Goal: Task Accomplishment & Management: Manage account settings

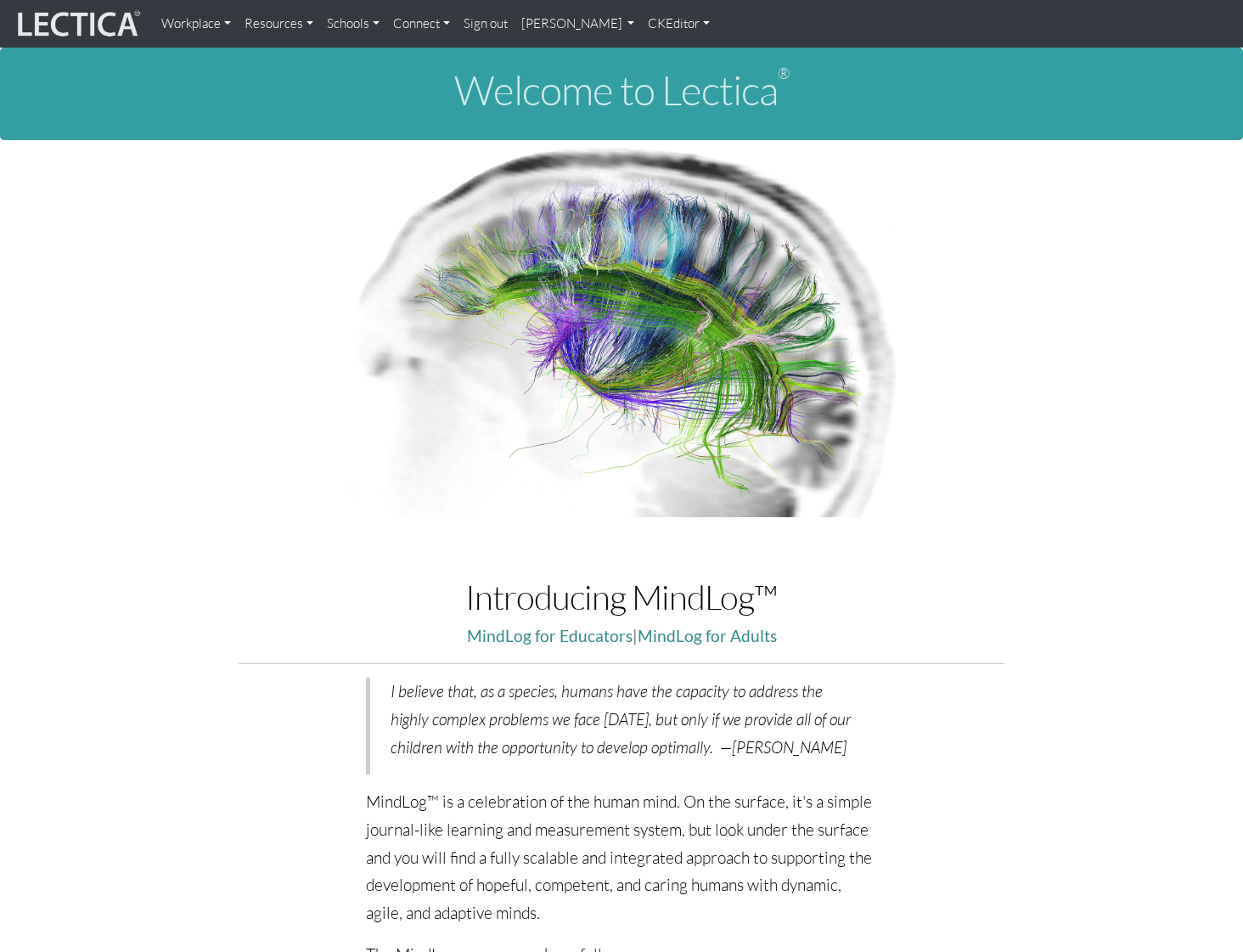
click at [599, 27] on link "[PERSON_NAME]" at bounding box center [578, 23] width 128 height 34
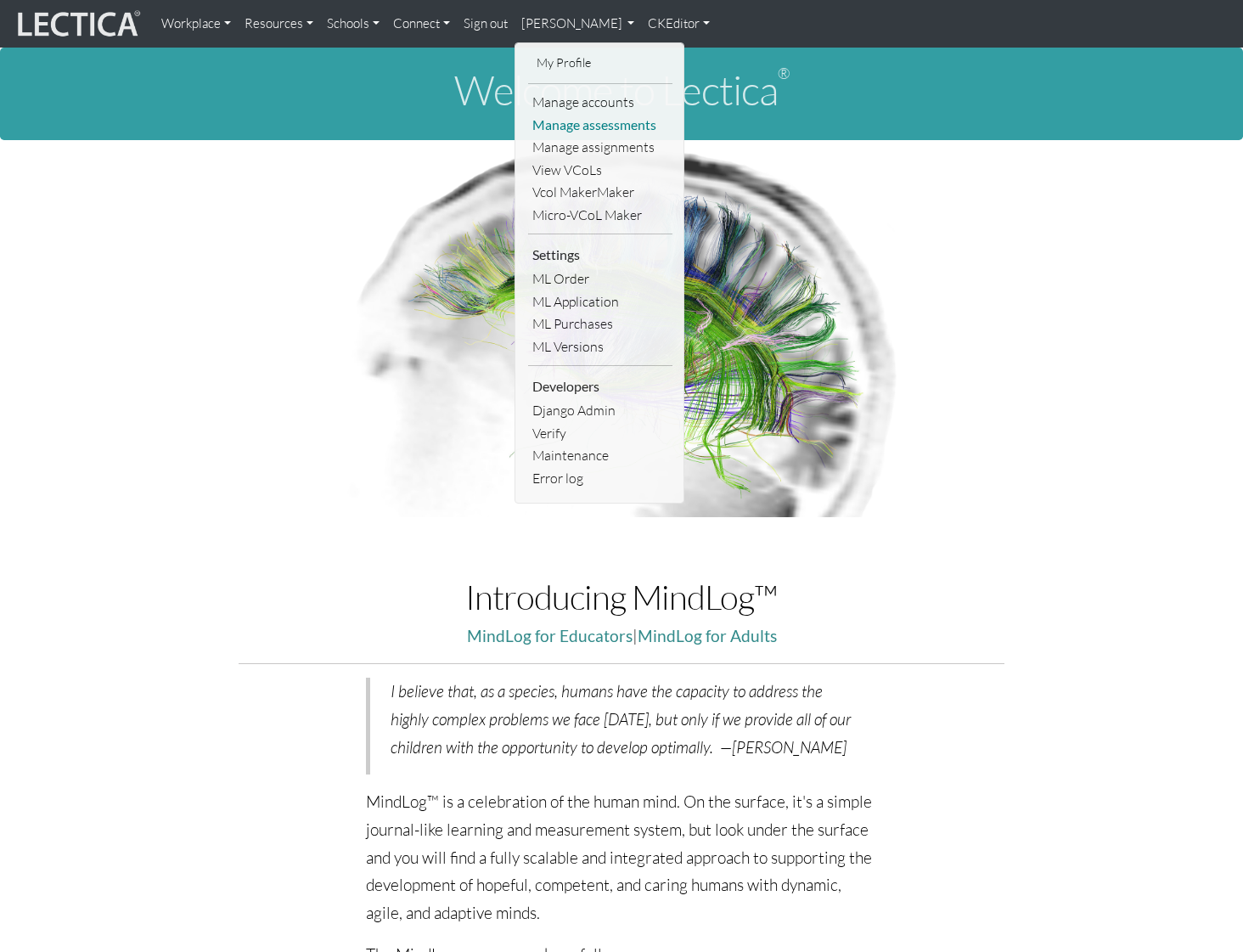
click at [607, 127] on link "Manage assessments" at bounding box center [601, 125] width 144 height 23
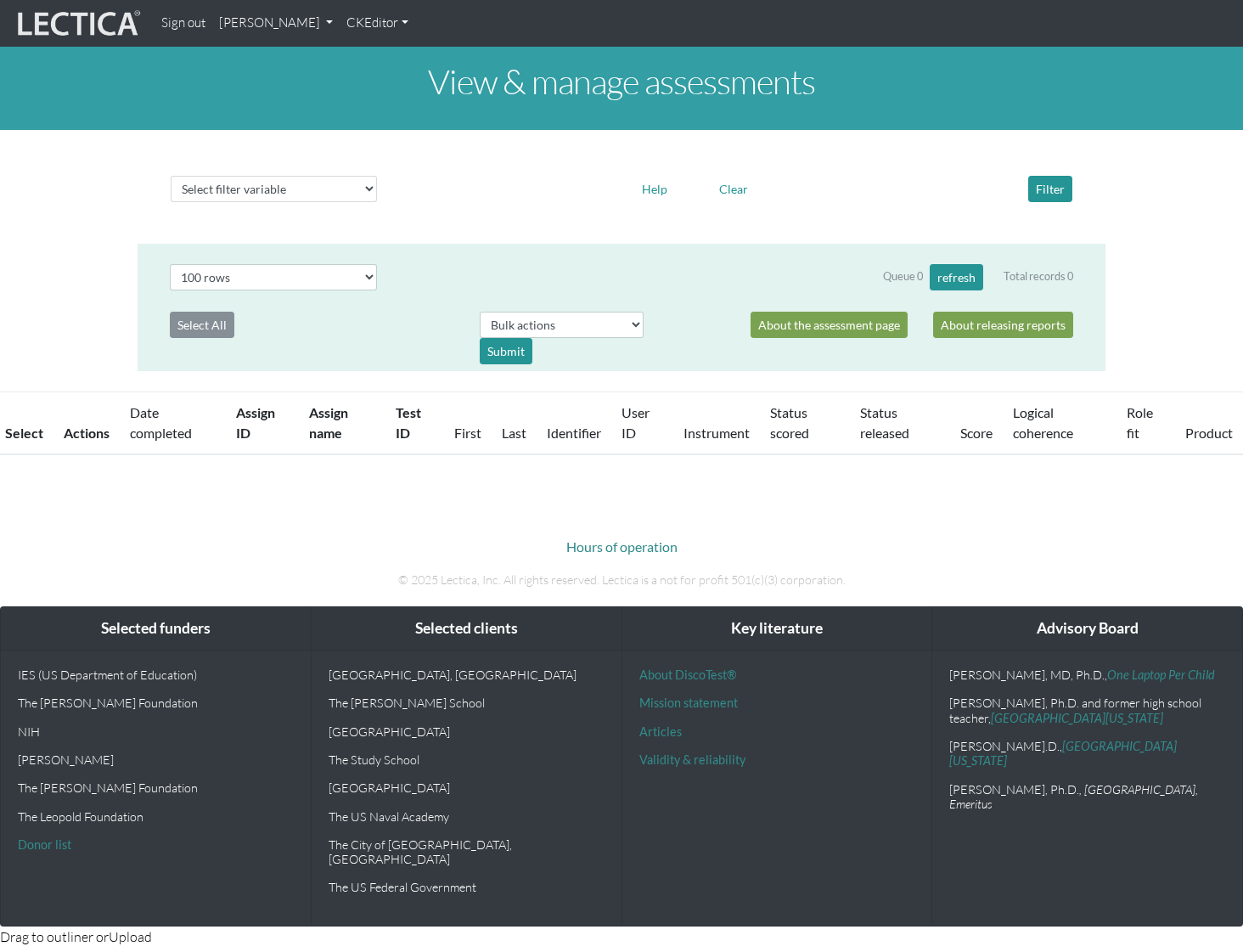
select select "100"
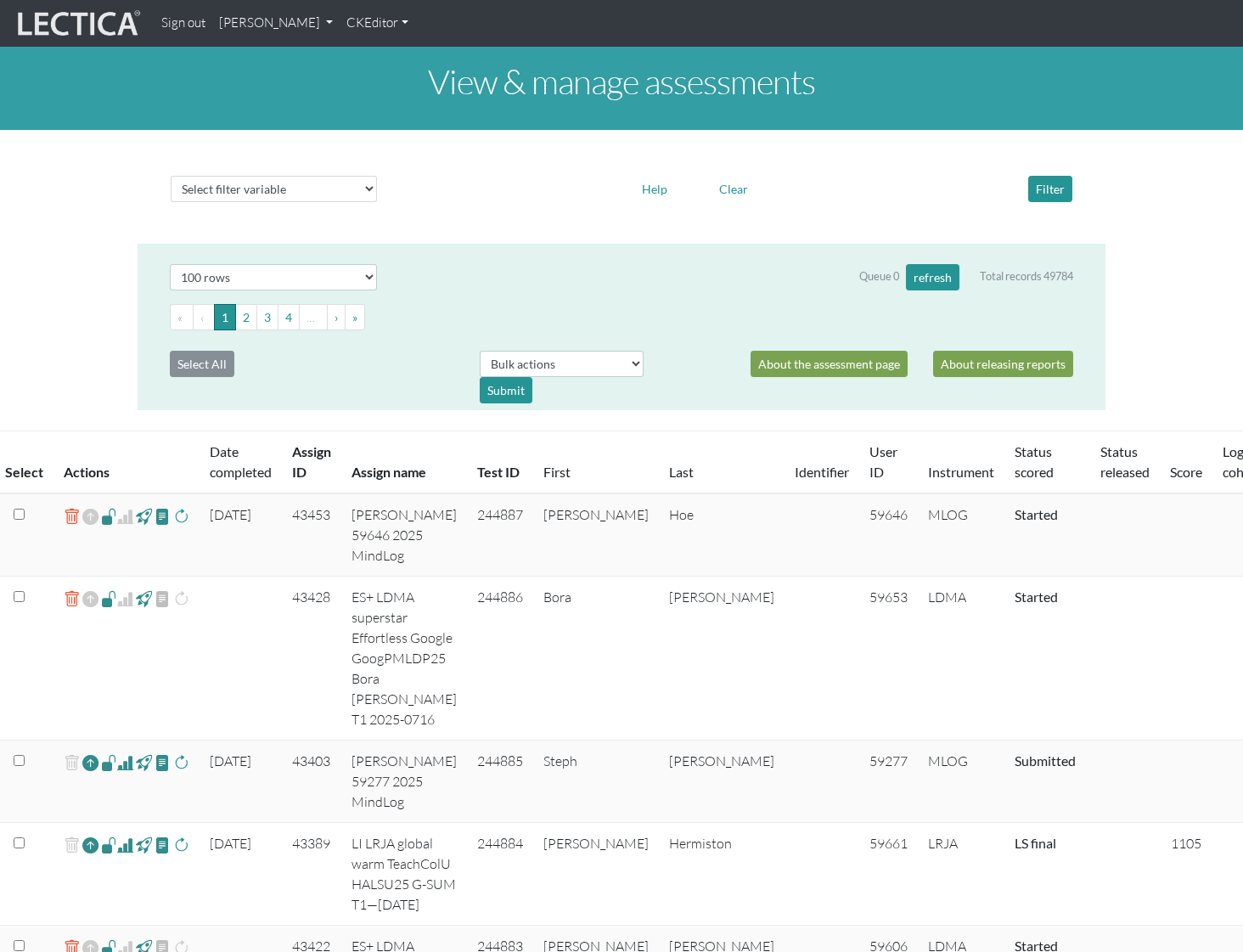
click at [340, 30] on link "[PERSON_NAME]" at bounding box center [276, 23] width 128 height 33
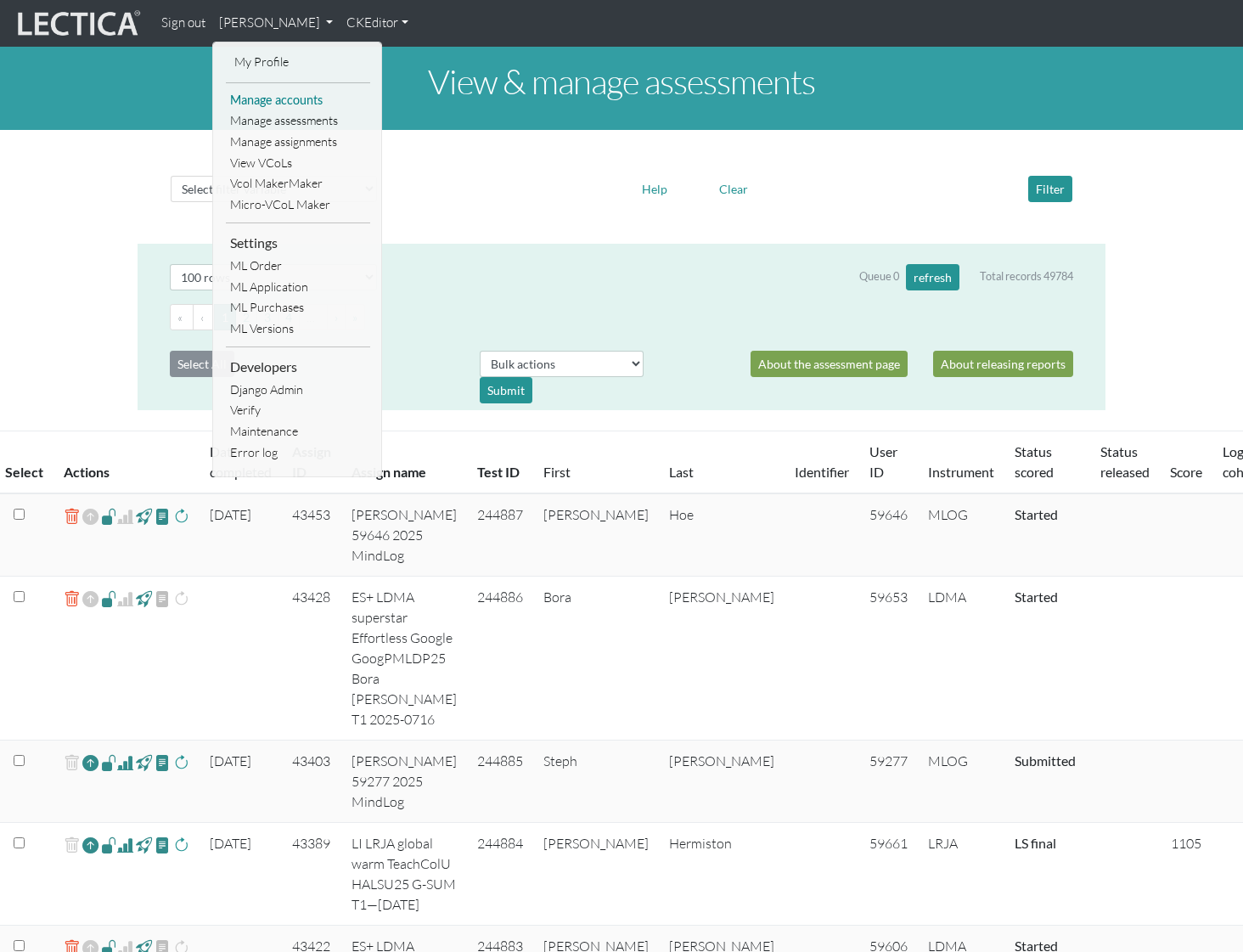
click at [308, 102] on link "Manage accounts" at bounding box center [298, 100] width 144 height 21
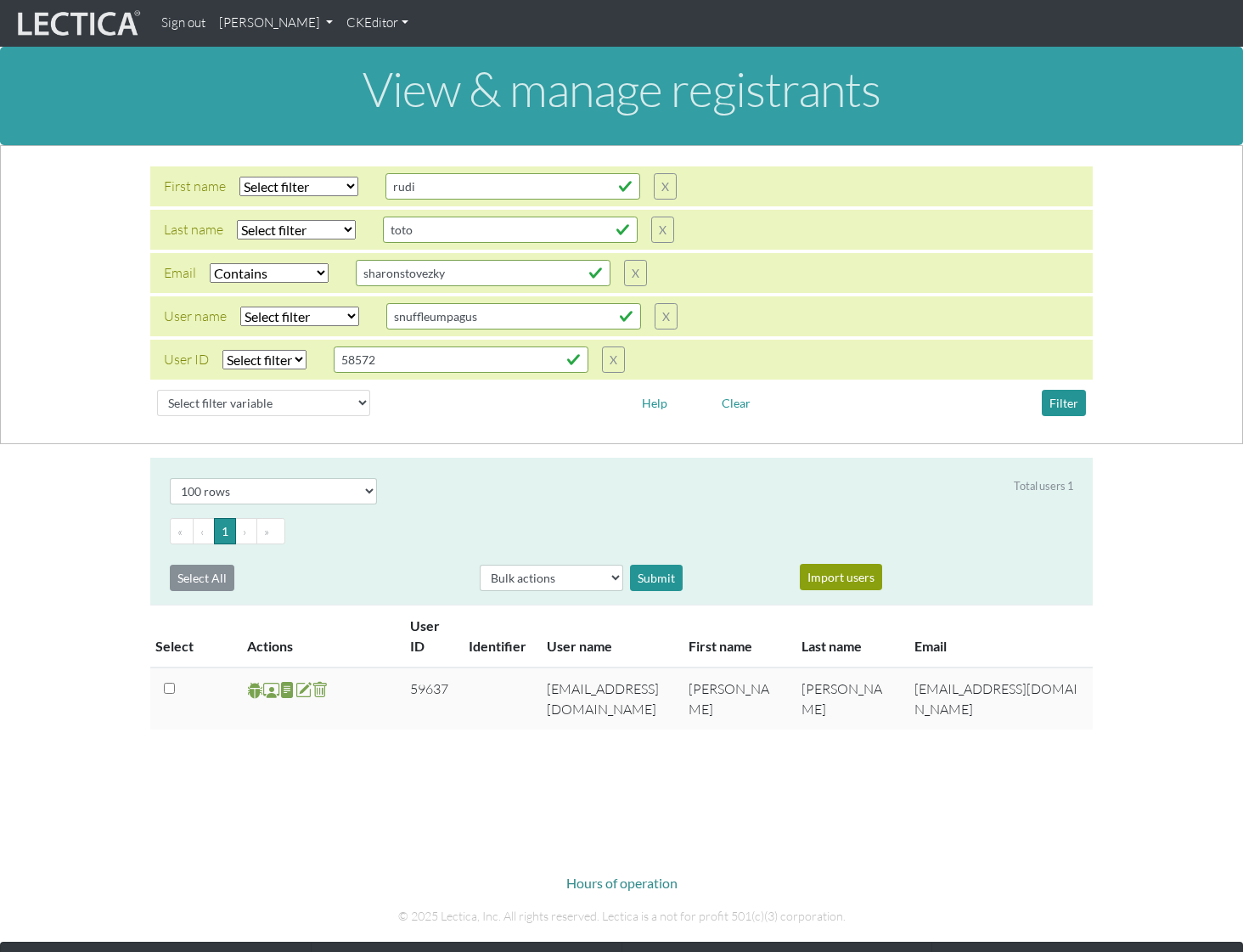
select select "icontains"
select select "100"
click at [299, 317] on select "Select filter Equals Does not equal Contains Does not contain Starts with Ends …" at bounding box center [300, 315] width 118 height 19
select select "icontains"
click at [501, 200] on input "snuffleumpagus" at bounding box center [513, 186] width 255 height 26
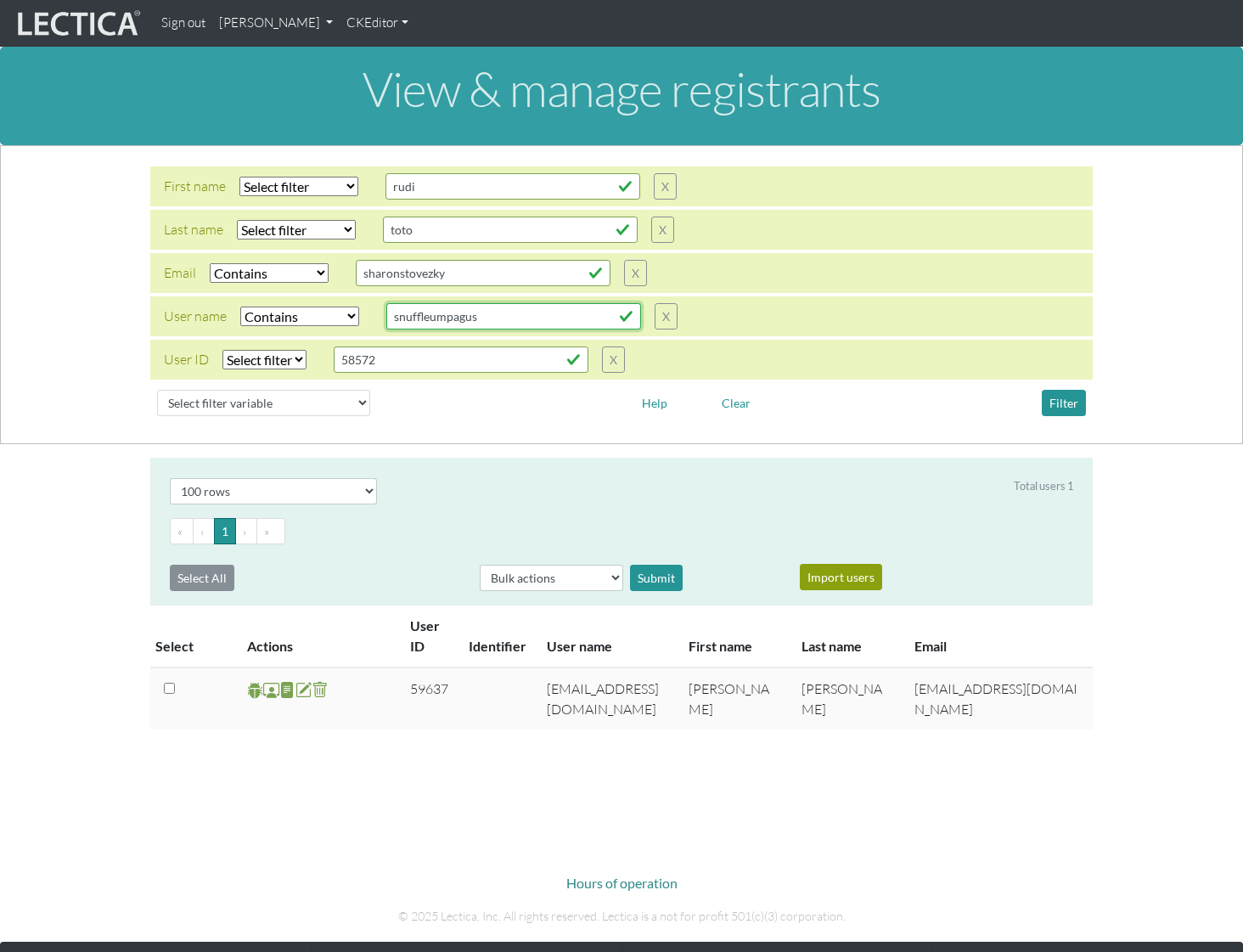
click at [501, 200] on input "snuffleumpagus" at bounding box center [513, 186] width 255 height 26
type input "borabora"
click at [1066, 407] on button "Filter" at bounding box center [1064, 402] width 44 height 26
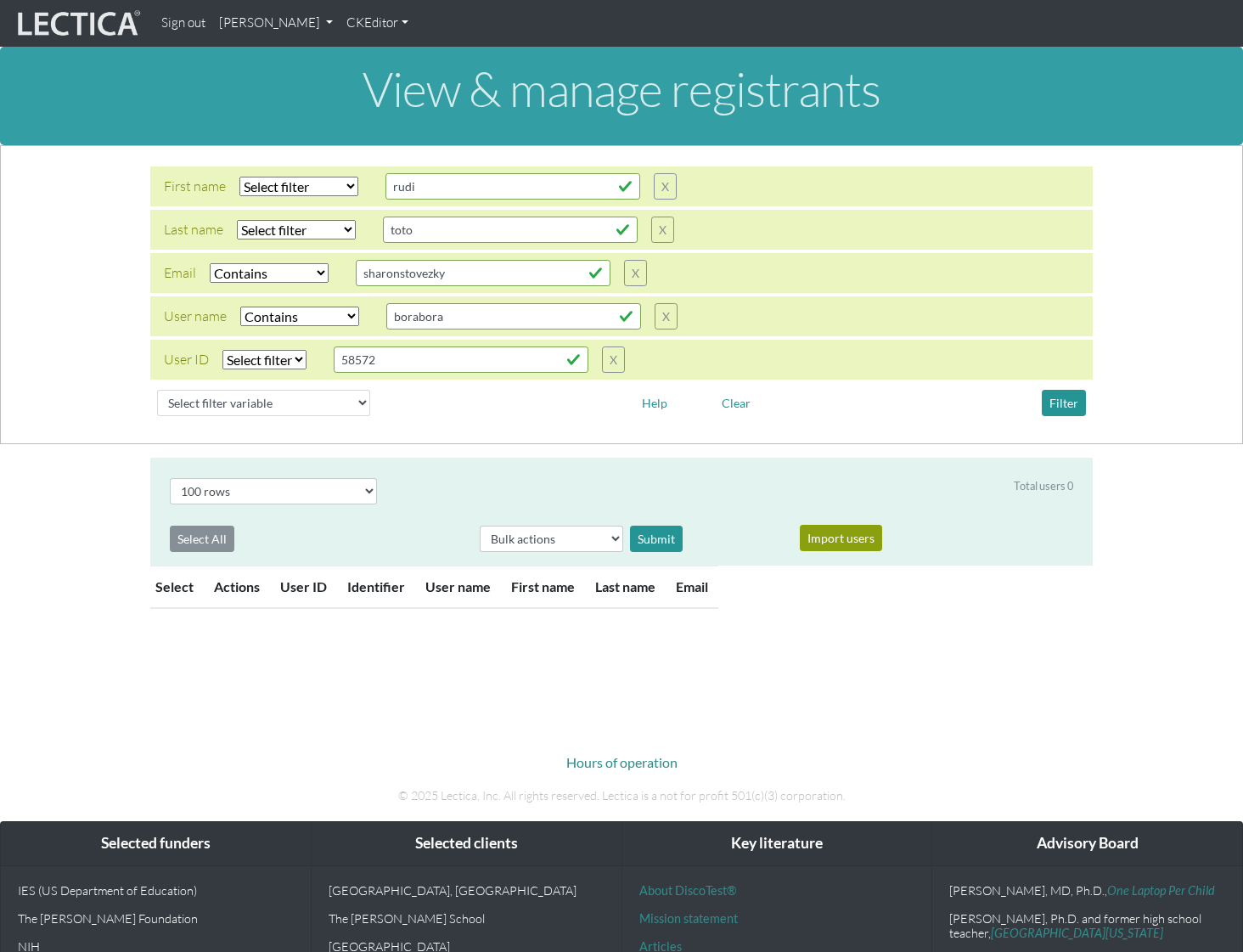
click at [290, 283] on div "Email Select filter Equals Does not equal Contains Does not contain Starts with…" at bounding box center [405, 273] width 483 height 26
click at [290, 277] on select "Select filter Equals Does not equal Contains Does not contain Starts with Ends …" at bounding box center [269, 272] width 118 height 19
select select
click at [1072, 409] on button "Filter" at bounding box center [1064, 402] width 44 height 26
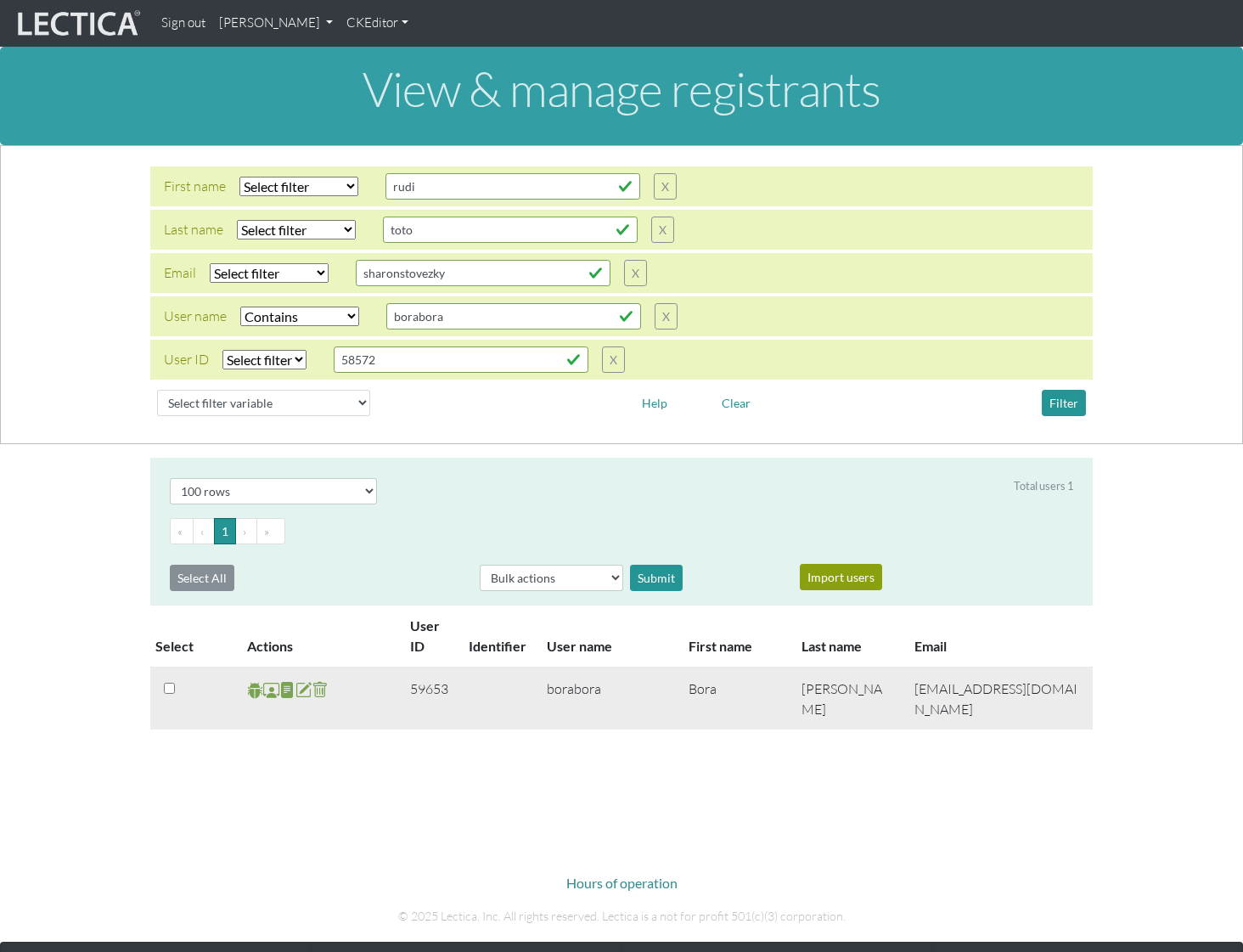
click at [432, 694] on td "59653" at bounding box center [429, 698] width 58 height 62
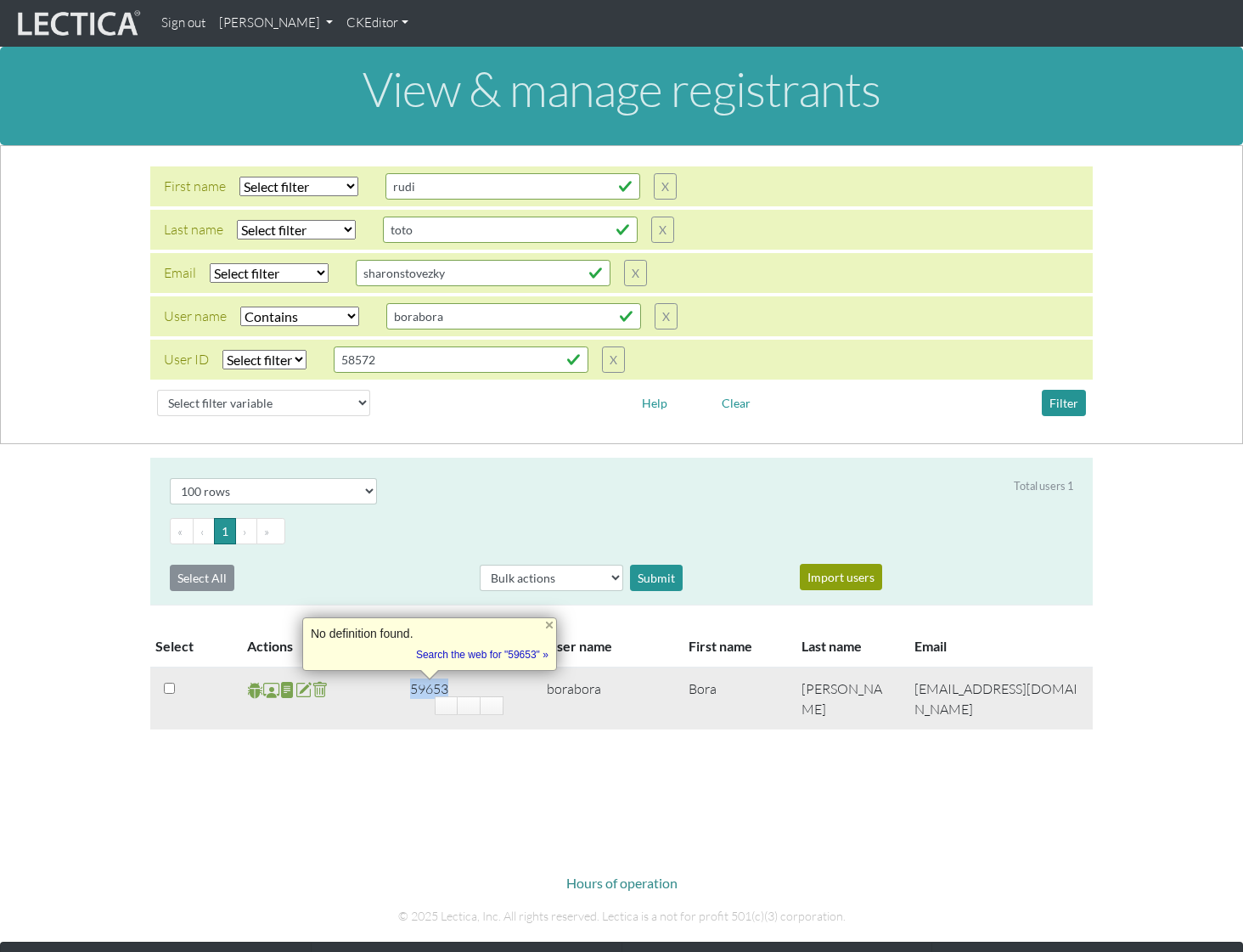
copy td "59653"
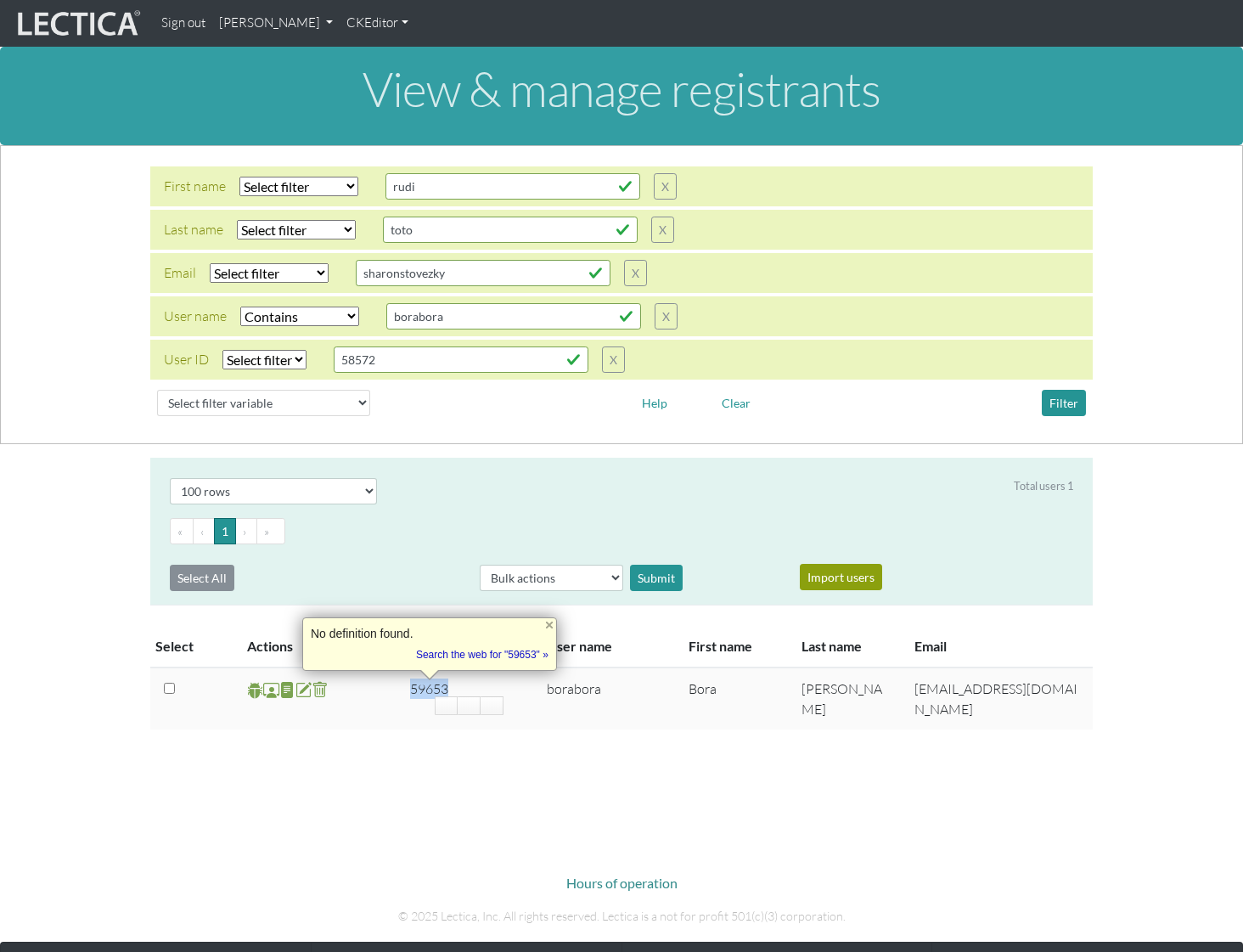
click at [308, 21] on link "[PERSON_NAME]" at bounding box center [276, 23] width 128 height 33
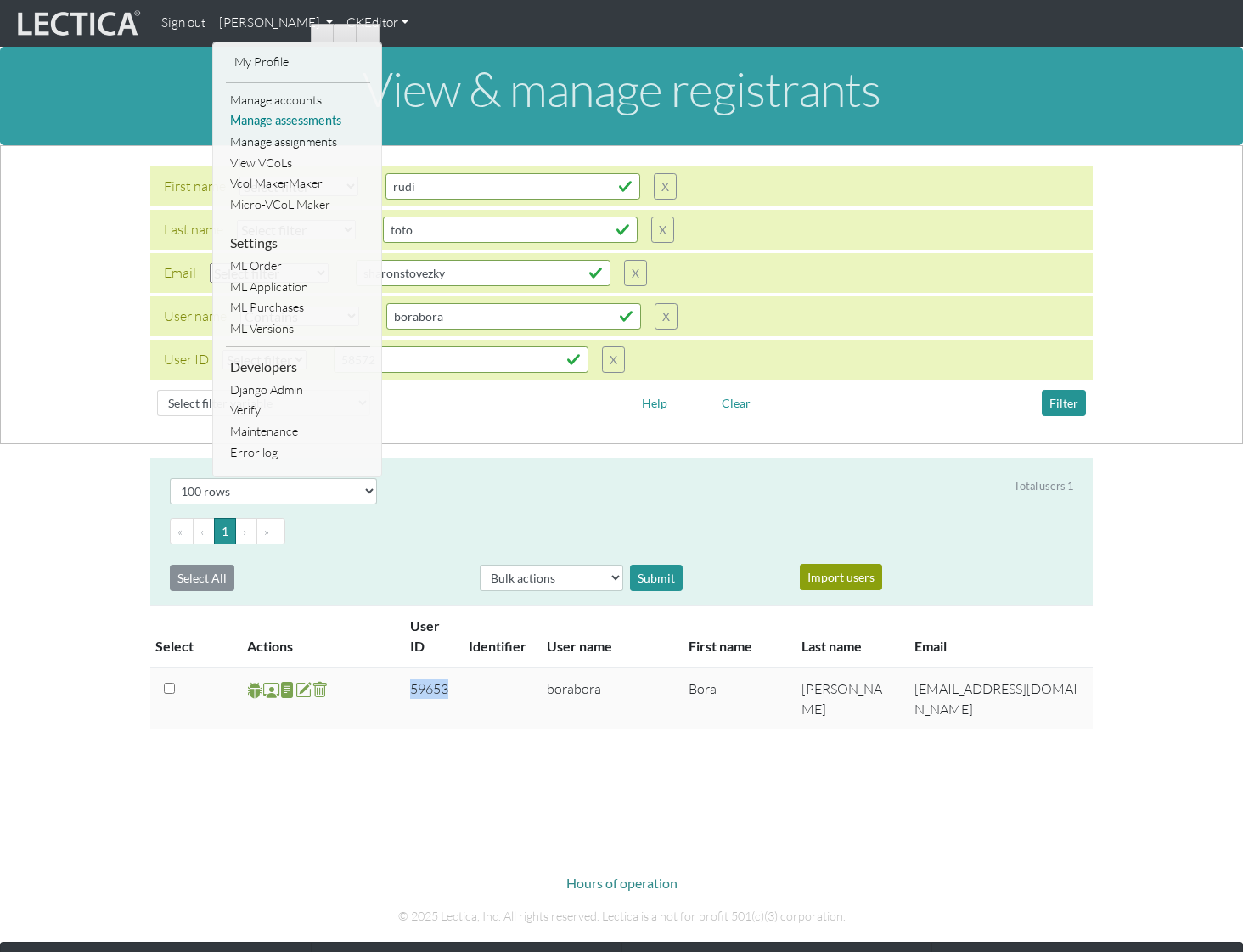
click at [293, 123] on link "Manage assessments" at bounding box center [298, 120] width 144 height 21
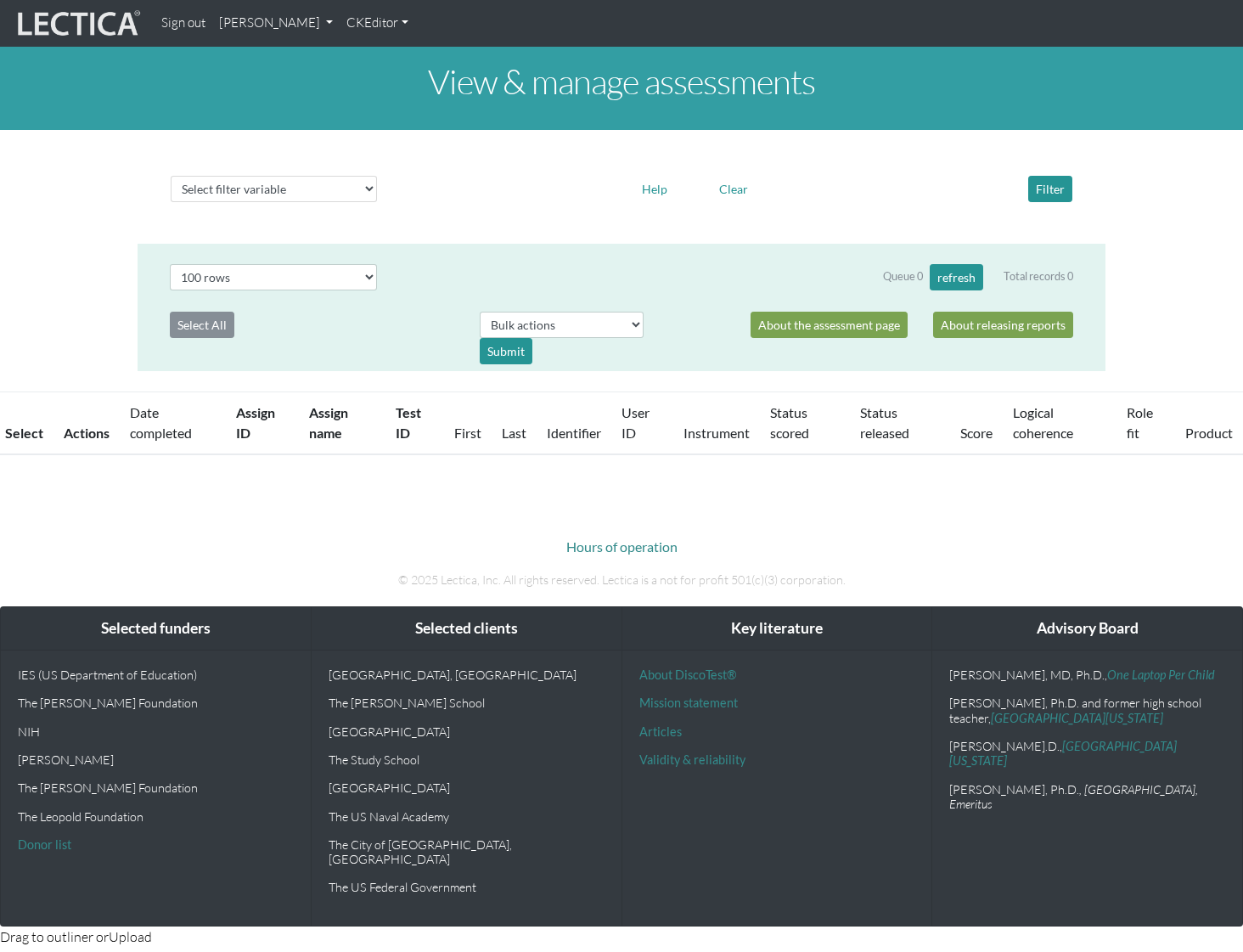
select select "100"
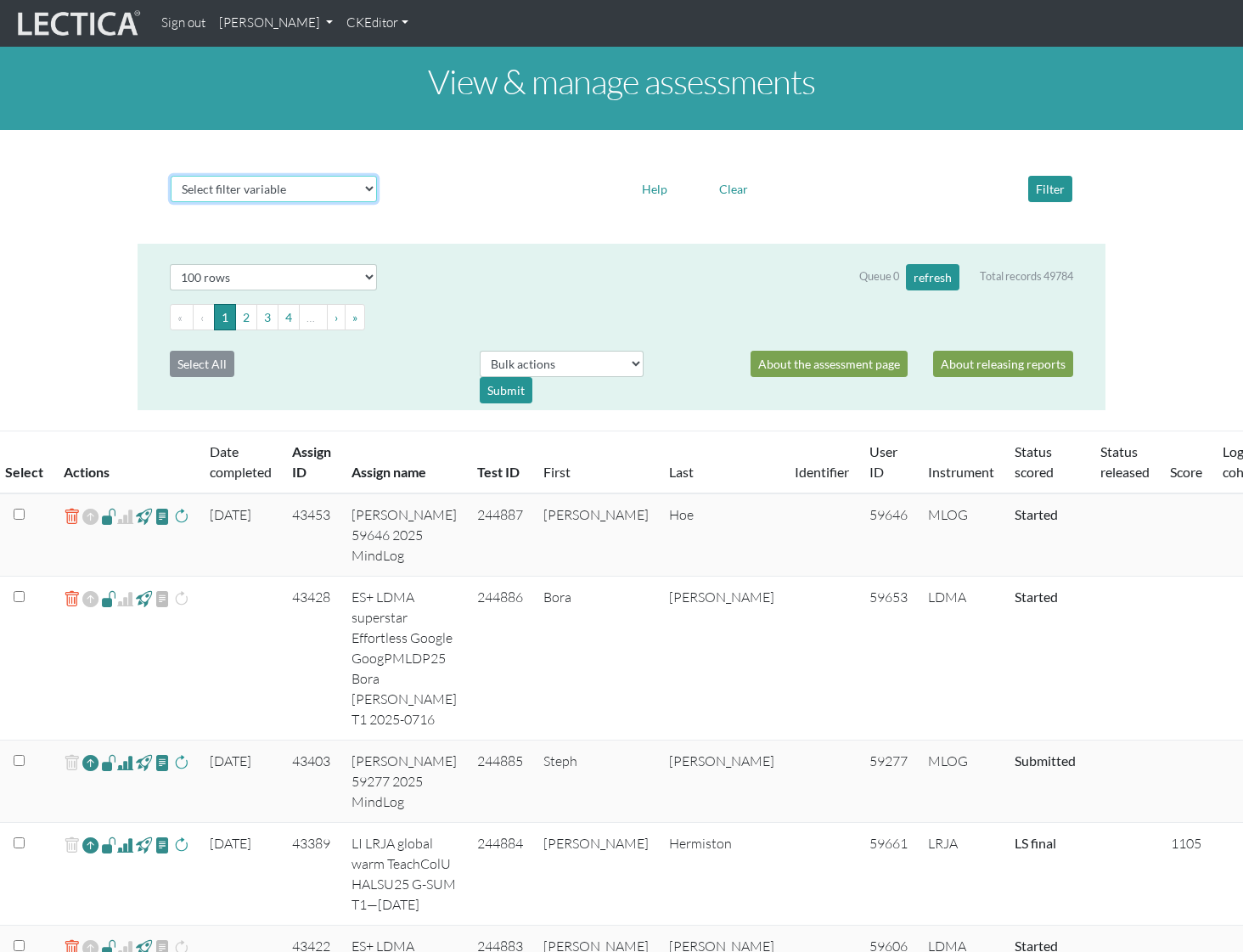
click at [306, 199] on select "Select filter variable Assignment name Assignment ID Clarity persuasive Clarity…" at bounding box center [273, 189] width 206 height 26
select select "user__id"
select select
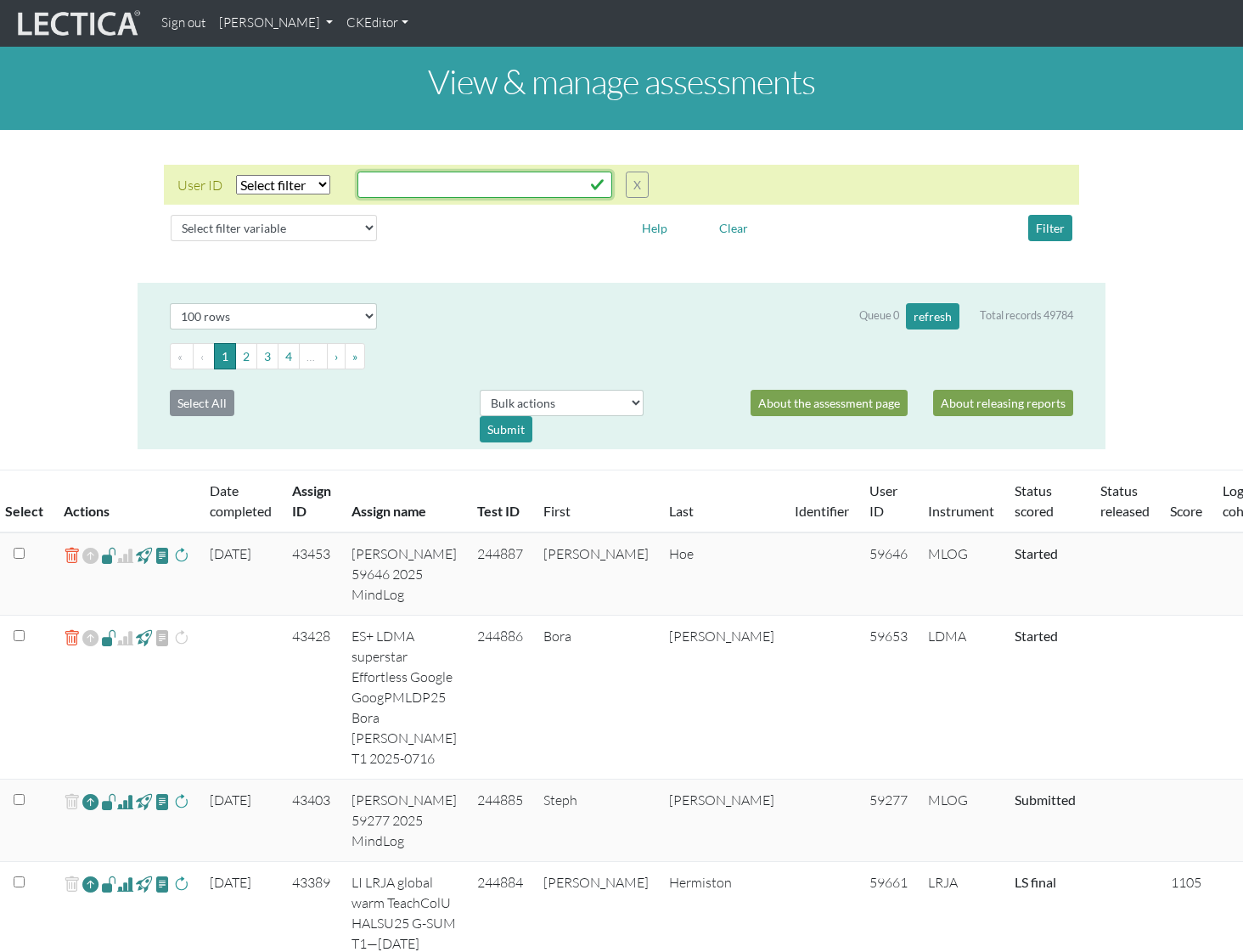
click at [407, 180] on input "text" at bounding box center [484, 184] width 255 height 26
paste input "59653"
type input "59653"
click at [309, 179] on select "Select filter Equals List Contains Greater than Less than" at bounding box center [283, 184] width 94 height 19
select select "equal"
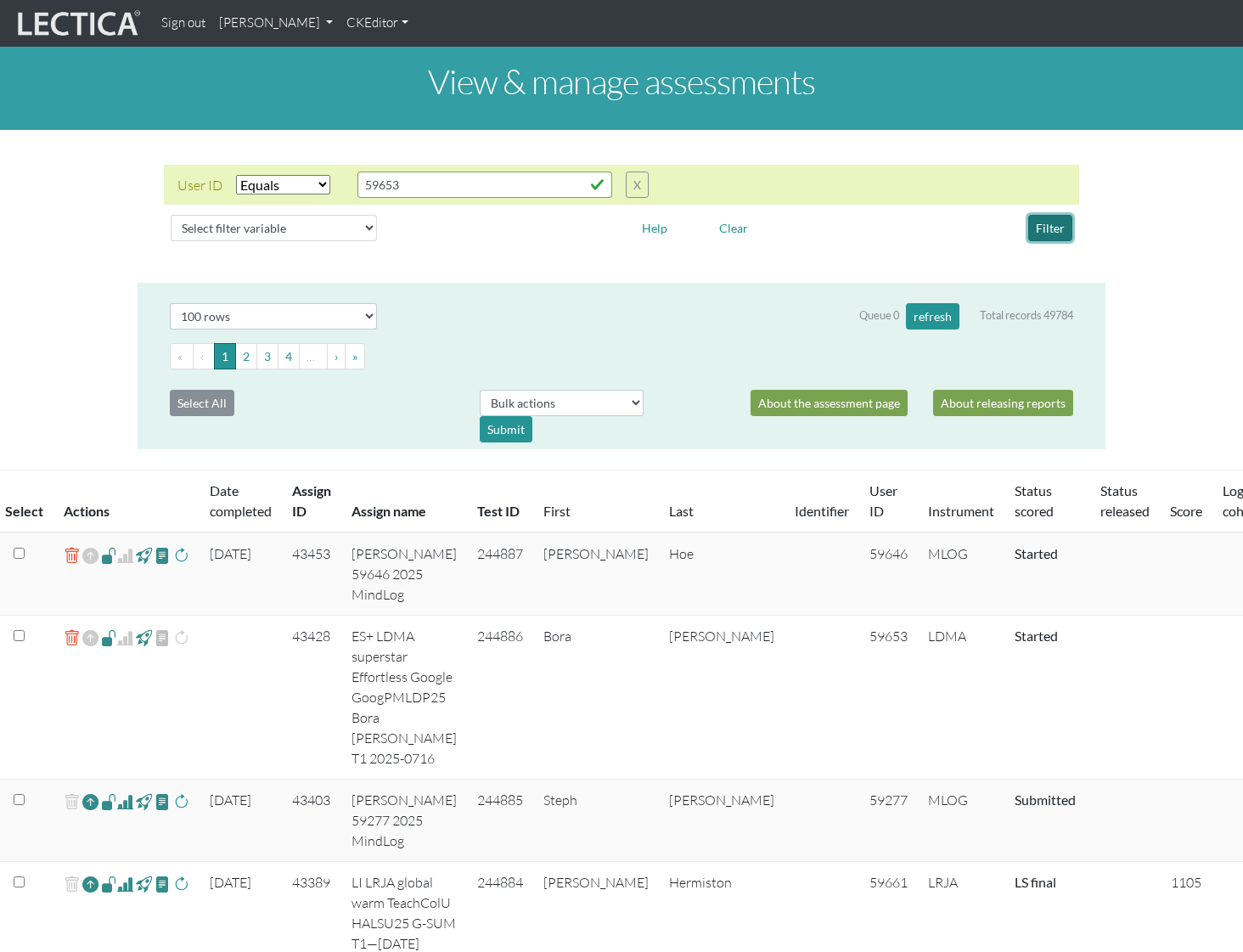
click at [1049, 228] on button "Filter" at bounding box center [1050, 228] width 44 height 26
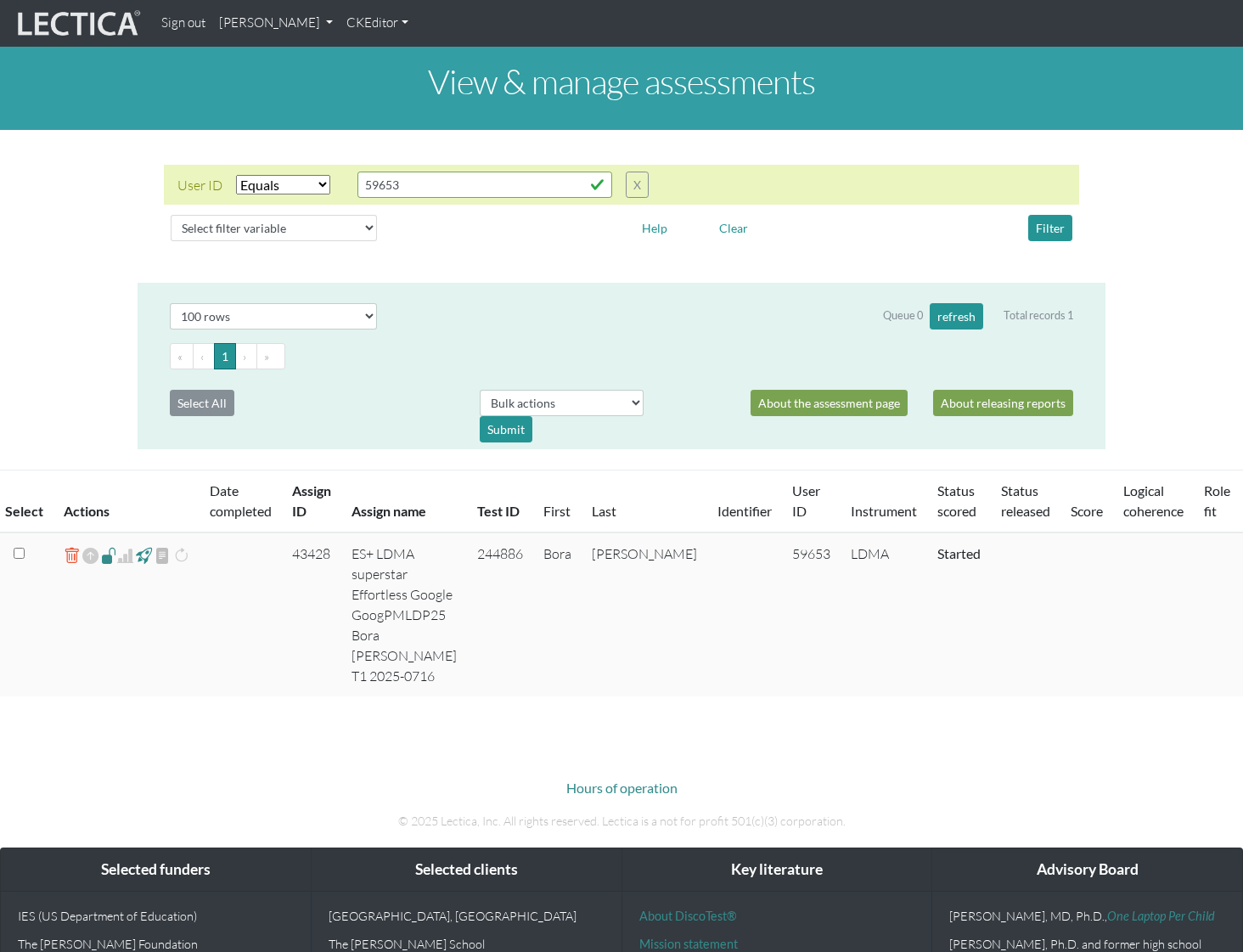
click at [158, 561] on span at bounding box center [162, 555] width 16 height 20
click at [125, 560] on span at bounding box center [125, 555] width 16 height 20
click at [391, 453] on div "View & manage assessments User ID Select filter Equals List Contains Greater th…" at bounding box center [621, 371] width 1243 height 649
click at [315, 551] on td "43428" at bounding box center [312, 613] width 59 height 164
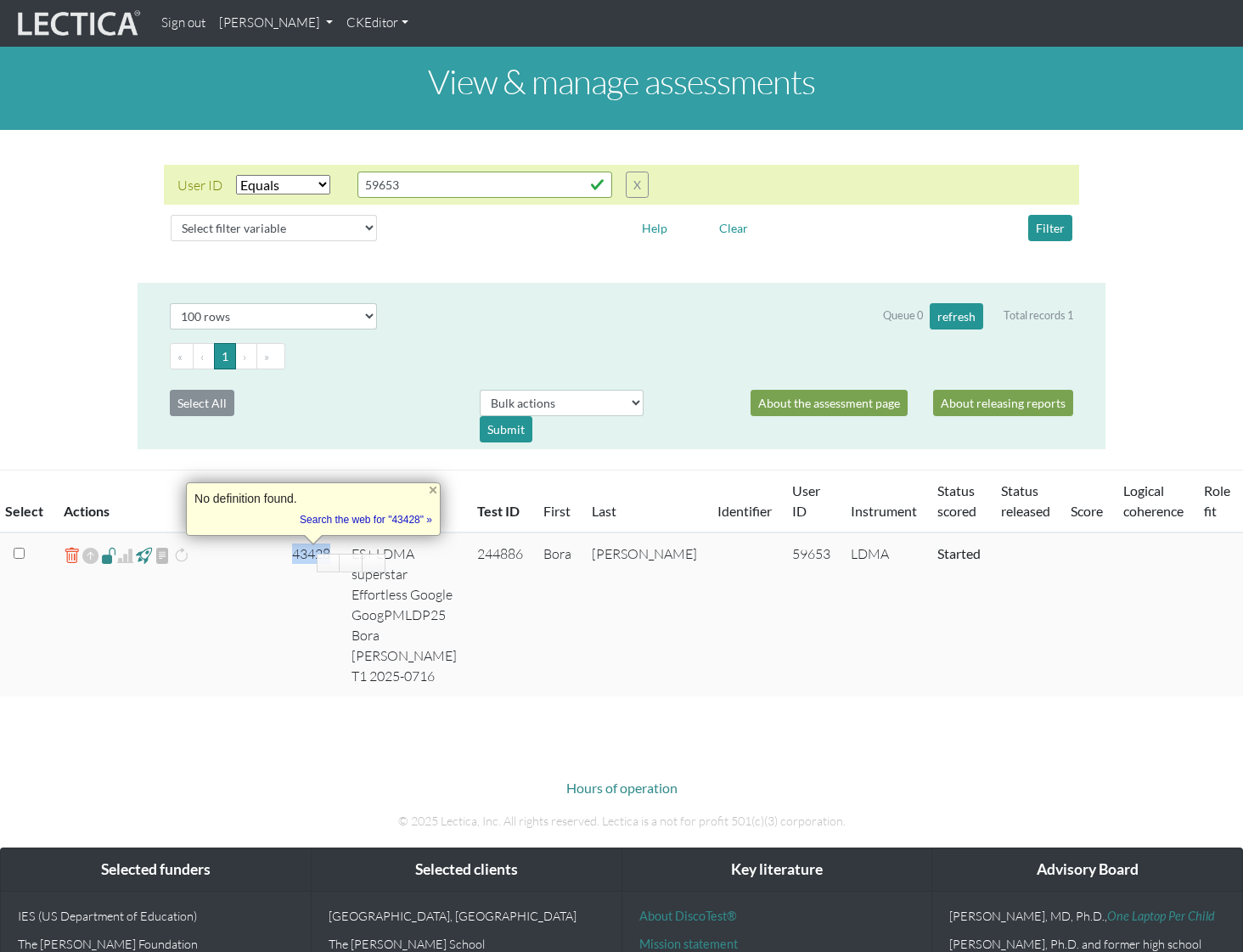
copy td "43428"
click at [336, 23] on link "[PERSON_NAME]" at bounding box center [276, 23] width 128 height 33
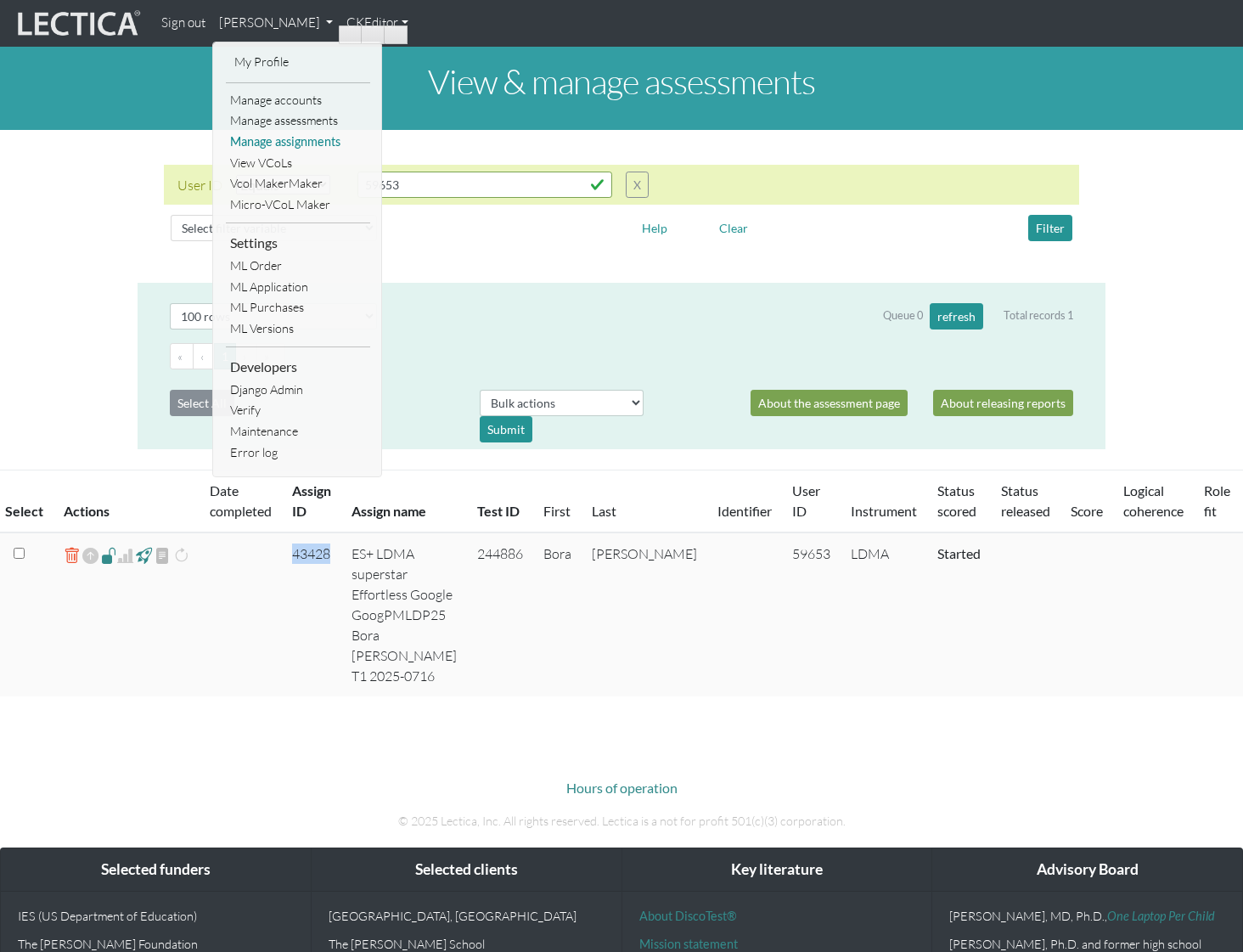
click at [305, 141] on link "Manage assignments" at bounding box center [298, 142] width 144 height 21
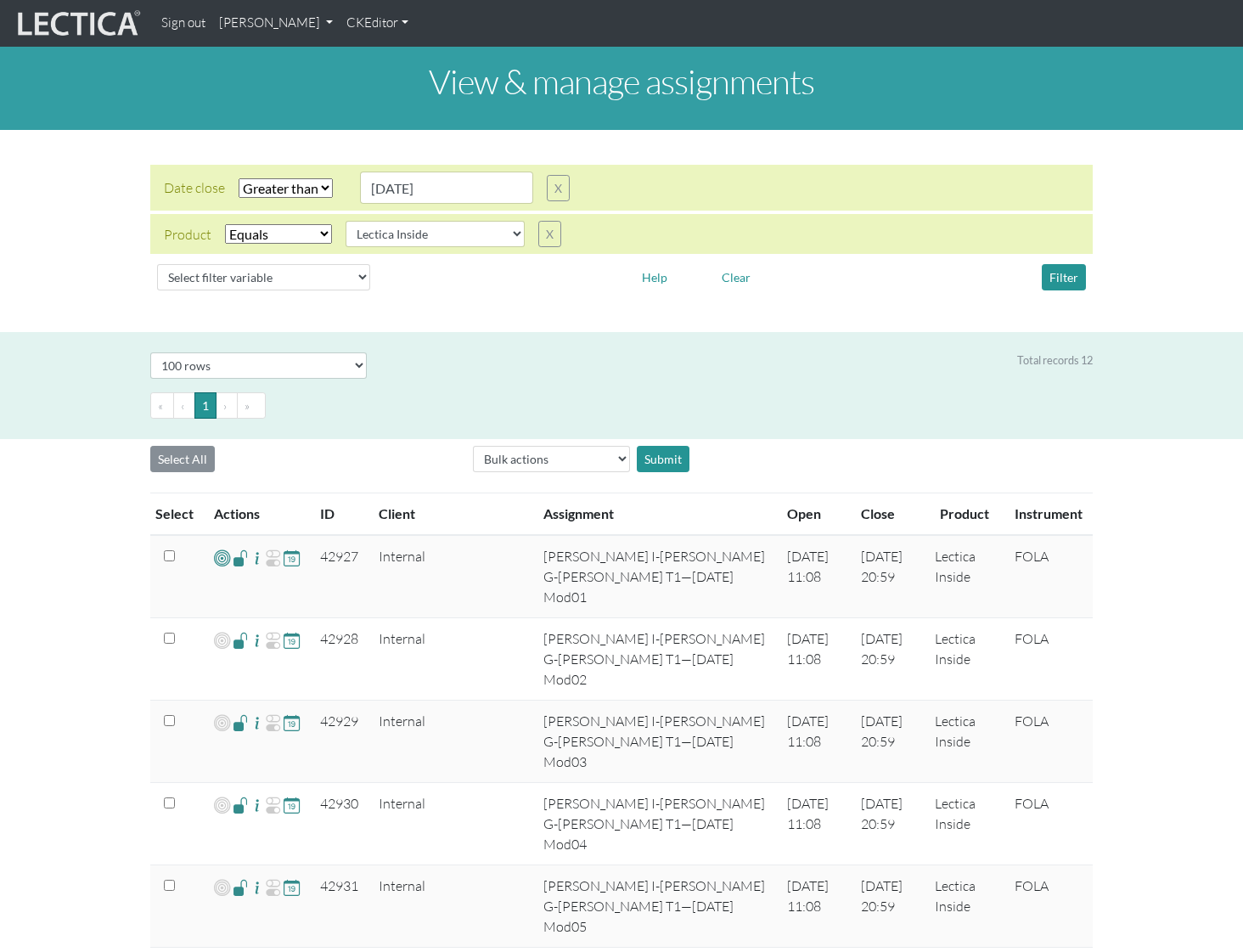
select select "gt"
select select "Lectica Inside"
select select "100"
click at [333, 274] on select "Select filter variable Assignment name Assignment ID Client name Date open Date…" at bounding box center [264, 277] width 213 height 26
select select "id"
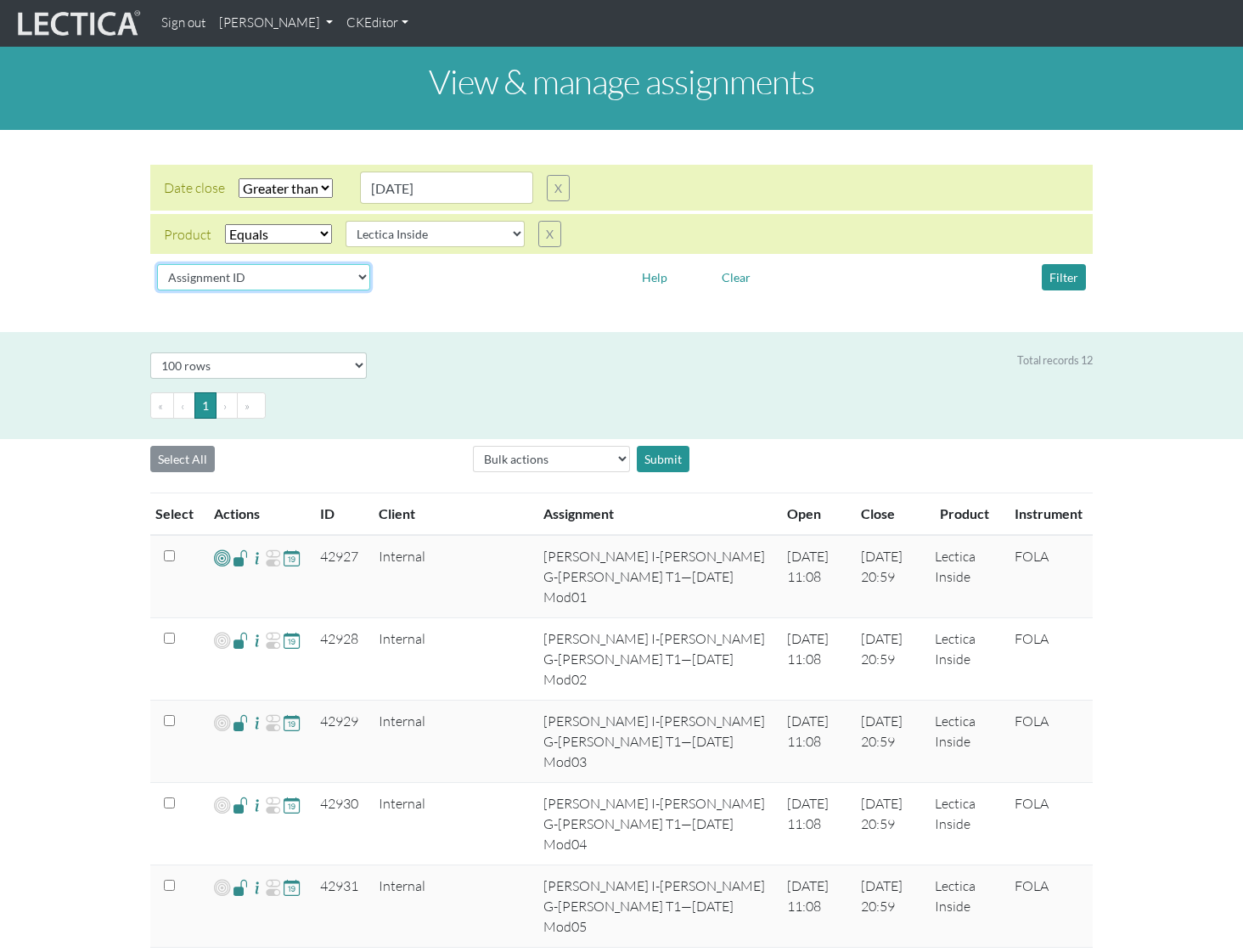
select select
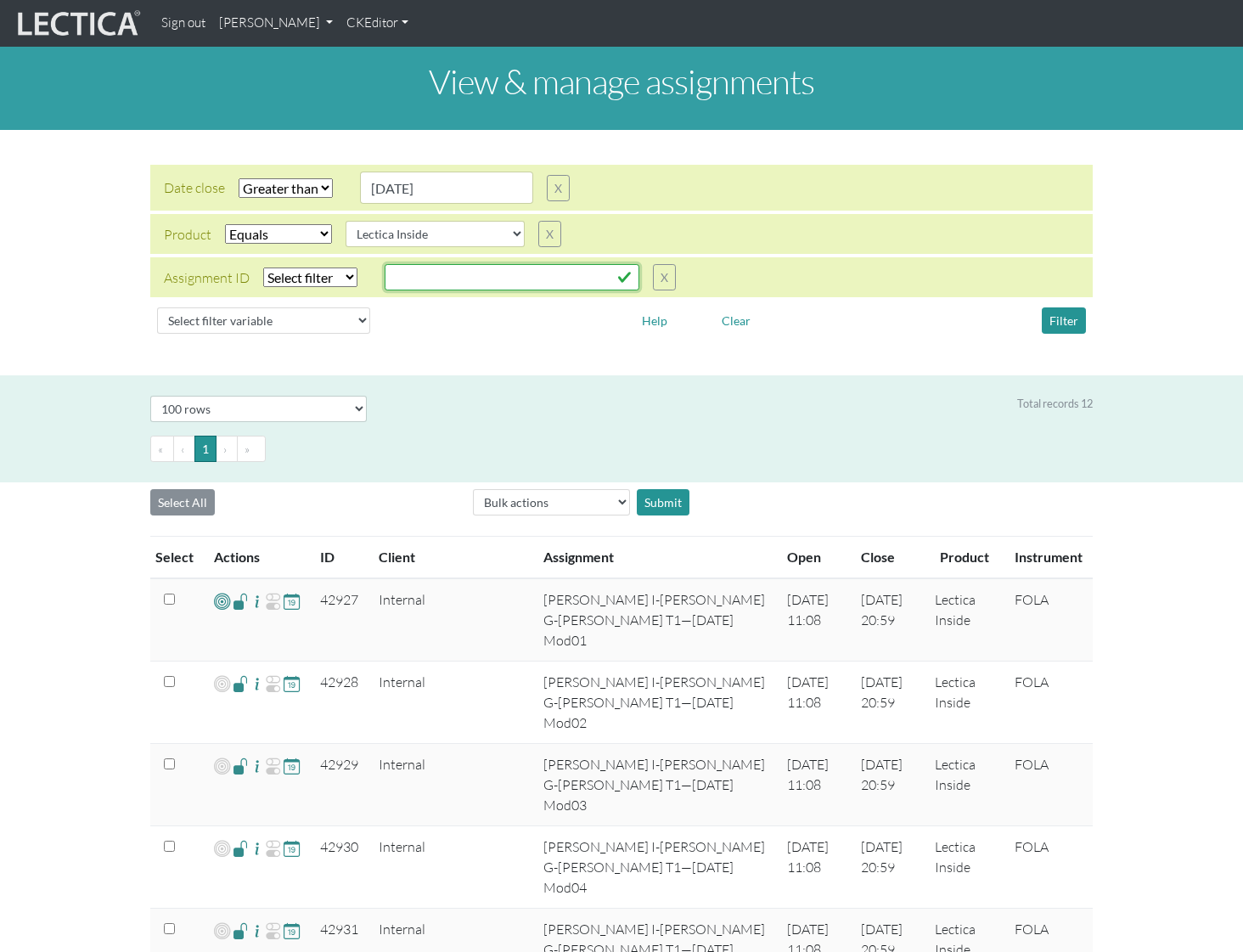
click at [416, 266] on input "text" at bounding box center [512, 277] width 255 height 26
paste input "43428"
type input "43428"
click at [296, 274] on select "Select filter Equals List Greater than Less than" at bounding box center [310, 277] width 94 height 19
select select "equal"
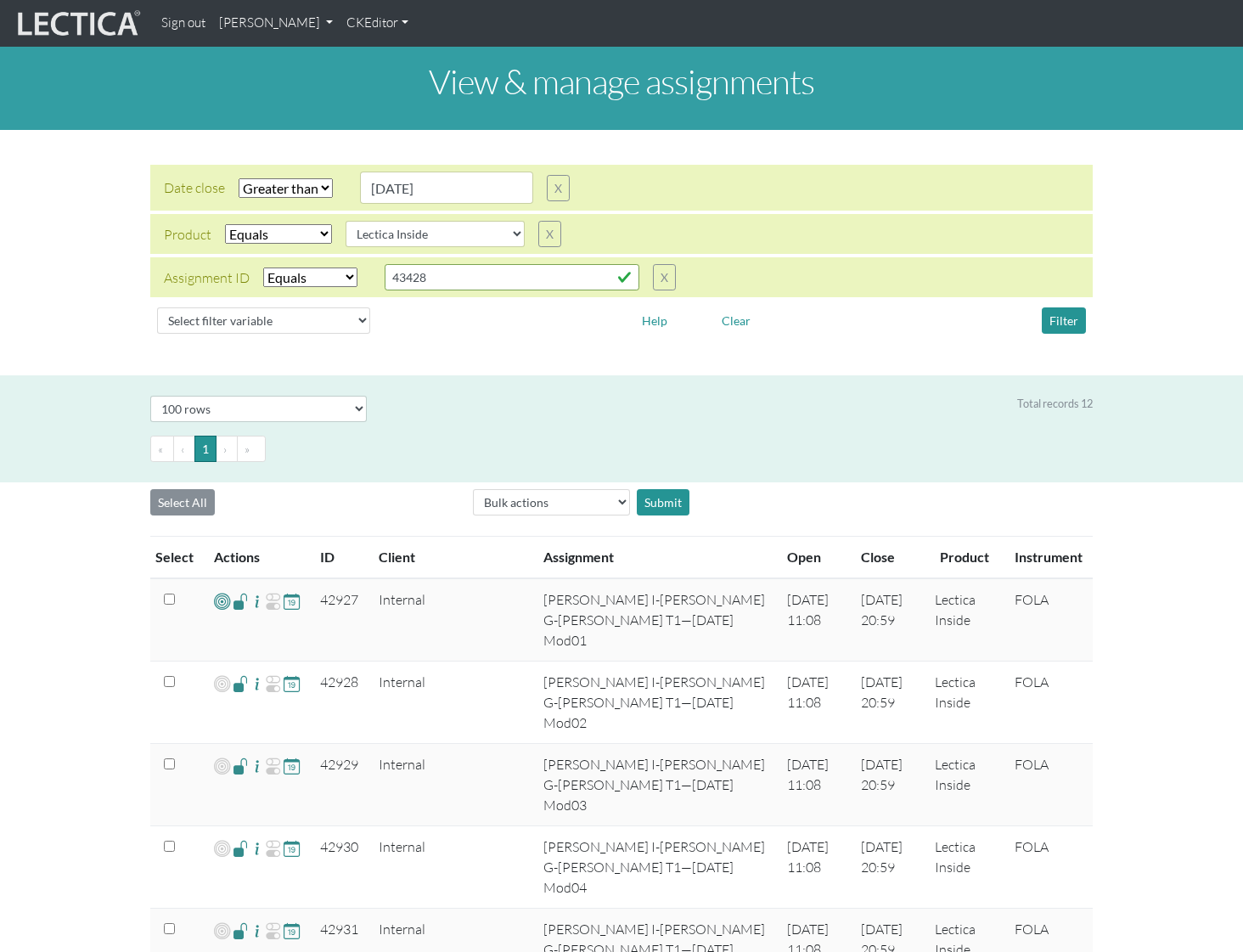
click at [294, 234] on select "Select filter Equals Does not equal" at bounding box center [279, 233] width 107 height 19
select select
click at [299, 186] on select "Select filter Equals Greater than Less than" at bounding box center [286, 188] width 94 height 19
select select
click at [1061, 320] on button "Filter" at bounding box center [1064, 320] width 44 height 26
